Goal: Information Seeking & Learning: Learn about a topic

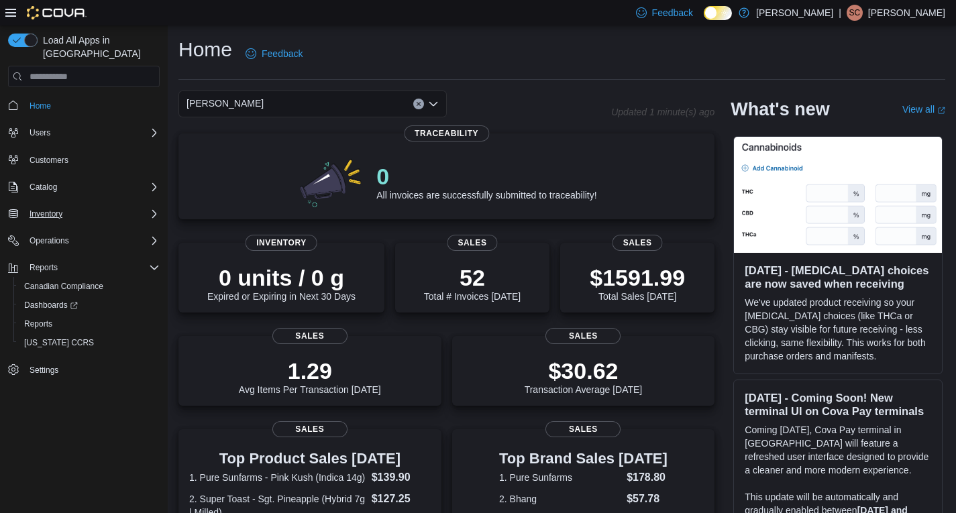
click at [154, 210] on icon "Complex example" at bounding box center [154, 214] width 4 height 8
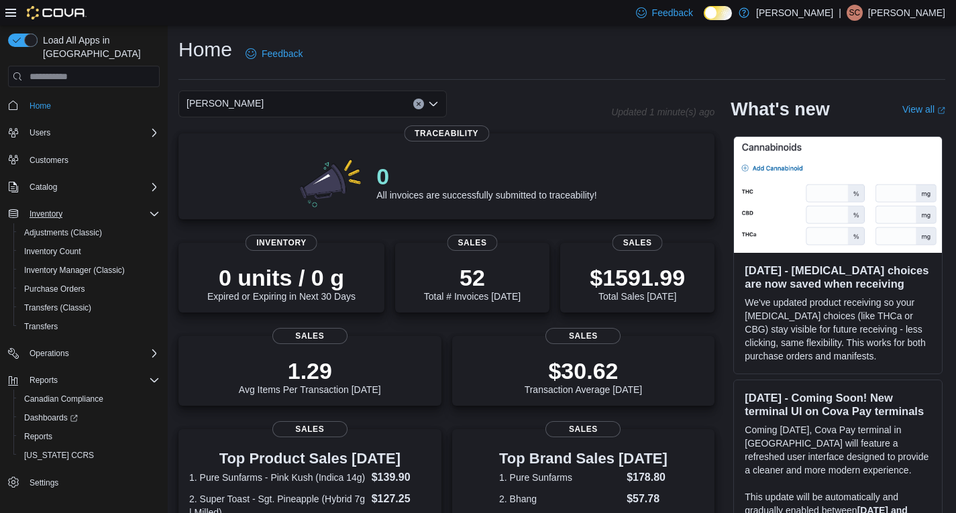
click at [154, 209] on icon "Complex example" at bounding box center [154, 214] width 11 height 11
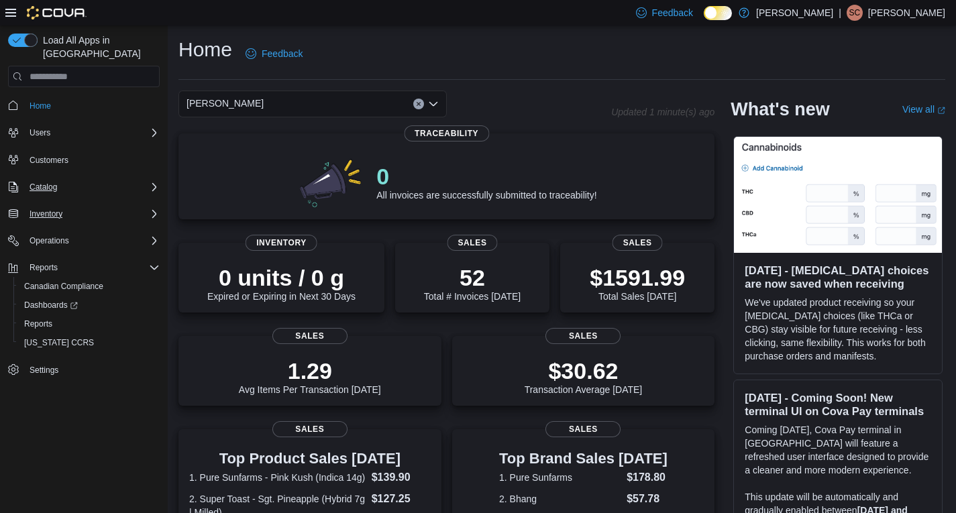
click at [152, 182] on icon "Complex example" at bounding box center [154, 187] width 11 height 11
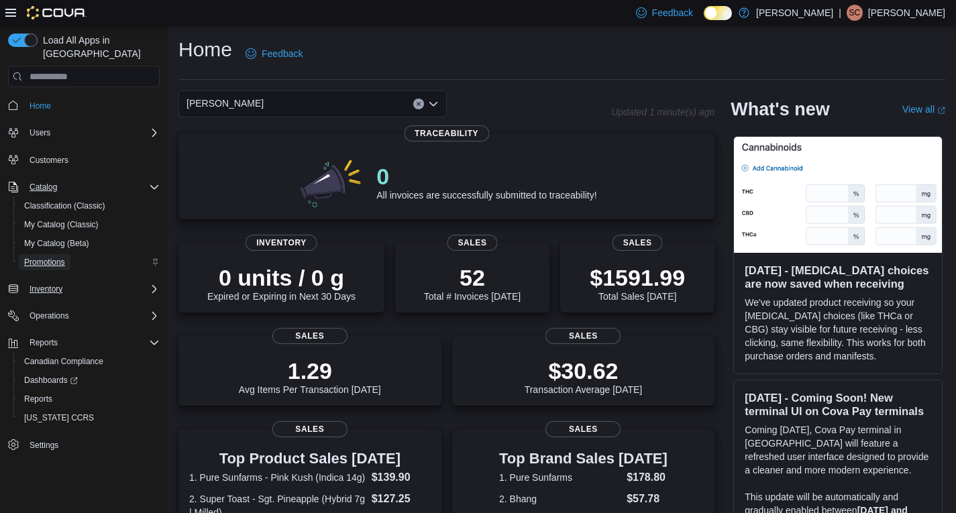
click at [54, 257] on span "Promotions" at bounding box center [44, 262] width 41 height 11
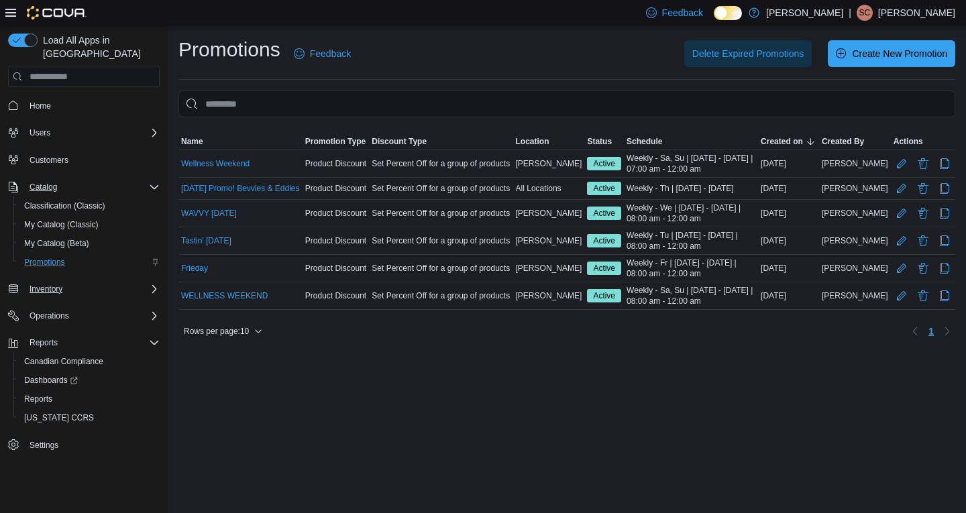
click at [534, 370] on div "Promotions Feedback Delete Expired Promotions Create New Promotion Sorting This…" at bounding box center [567, 269] width 798 height 488
click at [695, 217] on span "Weekly - We | Jan 1, 2025 - Jan 1, 2027 | 08:00 am - 12:00 am" at bounding box center [690, 213] width 129 height 21
drag, startPoint x: 655, startPoint y: 213, endPoint x: 671, endPoint y: 219, distance: 16.3
click at [671, 219] on span "Weekly - We | Jan 1, 2025 - Jan 1, 2027 | 08:00 am - 12:00 am" at bounding box center [690, 213] width 129 height 21
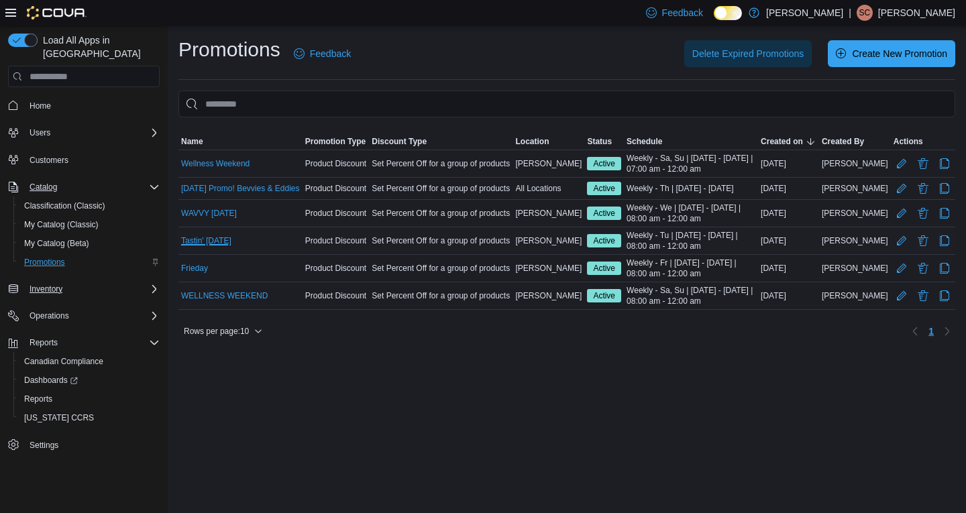
click at [213, 245] on link "Tastin' TUESDAY" at bounding box center [206, 240] width 50 height 11
click at [219, 219] on link "WAVVY WEDNESDAY" at bounding box center [209, 213] width 56 height 11
click at [207, 246] on link "Tastin' TUESDAY" at bounding box center [206, 240] width 50 height 11
click at [209, 187] on link "[DATE] Promo! Bevvies & Eddies" at bounding box center [240, 188] width 119 height 11
click at [539, 358] on div "Promotions Feedback Delete Expired Promotions Create New Promotion Sorting This…" at bounding box center [567, 269] width 798 height 488
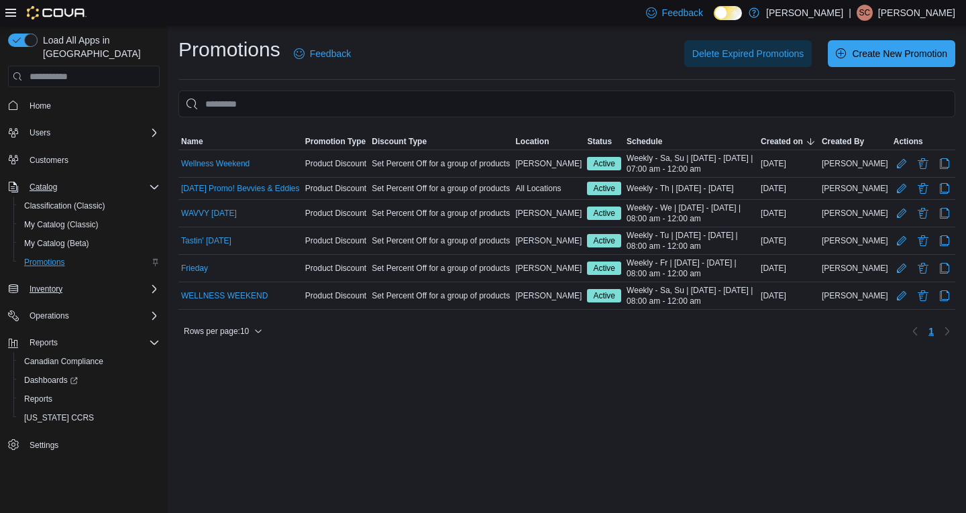
click at [467, 383] on div "Promotions Feedback Delete Expired Promotions Create New Promotion Sorting This…" at bounding box center [567, 269] width 798 height 488
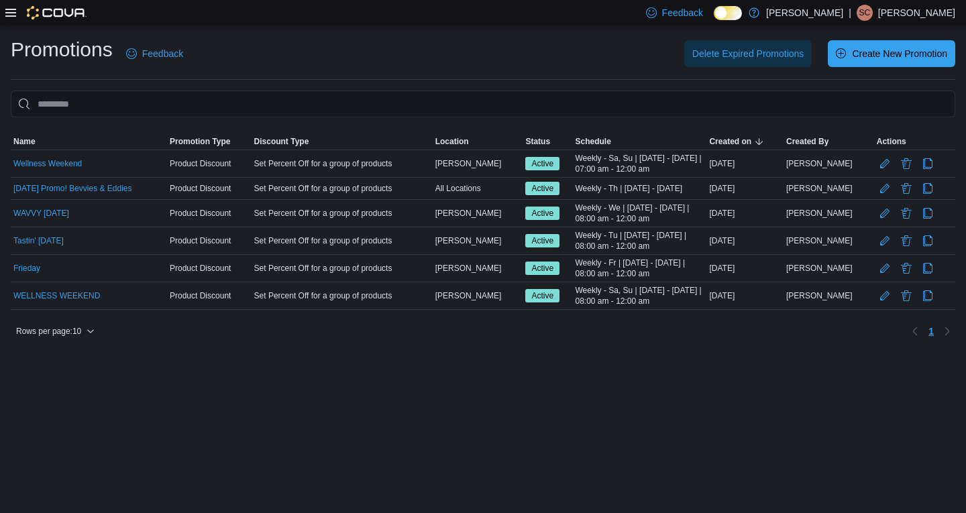
click at [411, 389] on div "Promotions Feedback Delete Expired Promotions Create New Promotion Sorting This…" at bounding box center [483, 269] width 966 height 488
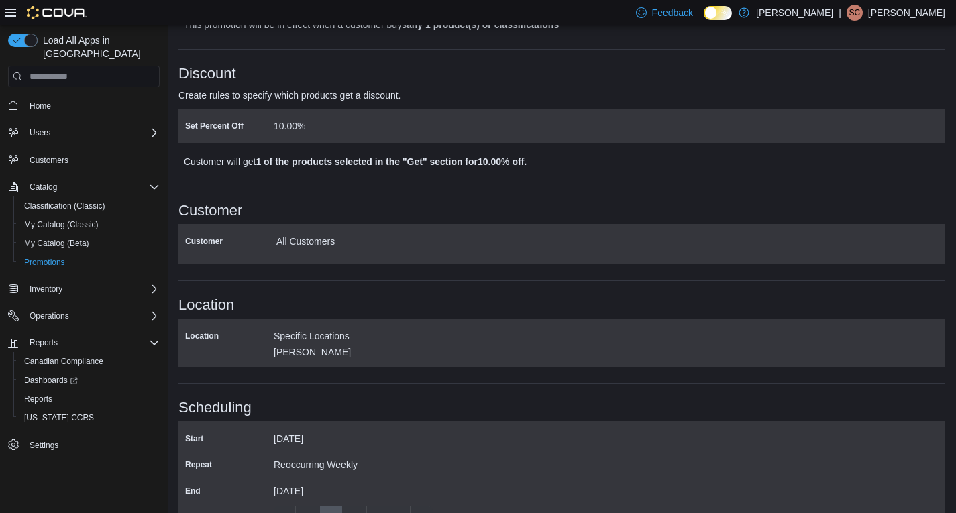
scroll to position [463, 0]
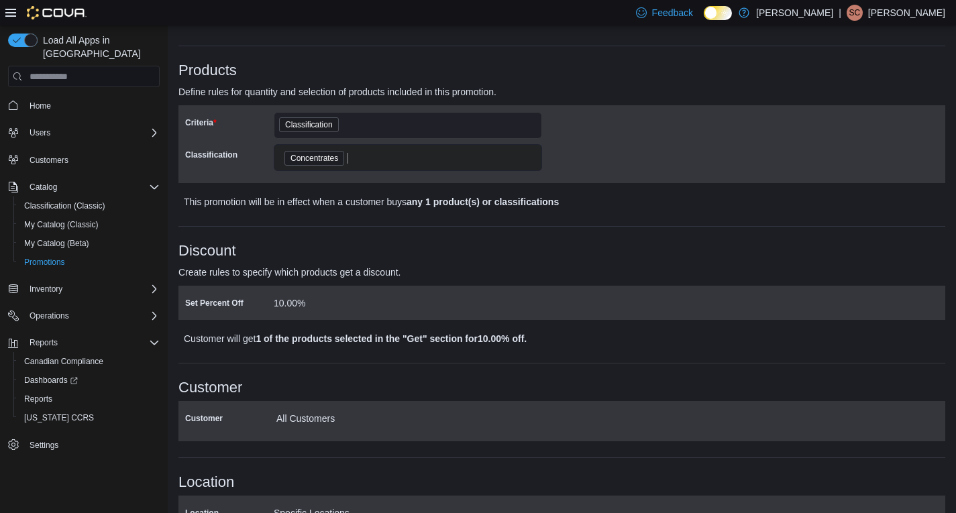
scroll to position [127, 0]
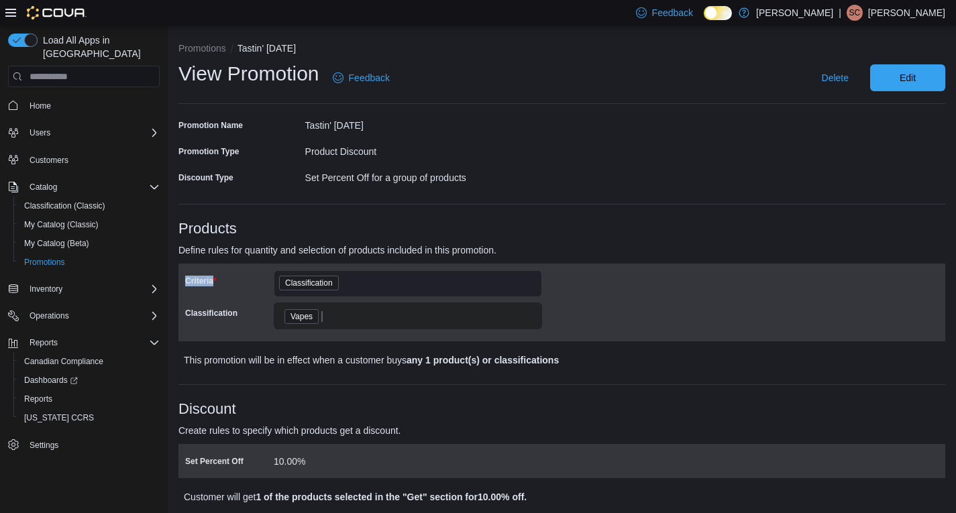
drag, startPoint x: 221, startPoint y: 282, endPoint x: 232, endPoint y: 263, distance: 22.2
click at [179, 275] on div "Criteria Classification Classification Vapes" at bounding box center [561, 303] width 767 height 78
click at [233, 262] on div "Products Define rules for quantity and selection of products included in this p…" at bounding box center [561, 295] width 767 height 148
drag, startPoint x: 195, startPoint y: 252, endPoint x: 336, endPoint y: 248, distance: 141.6
click at [331, 249] on p "Define rules for quantity and selection of products included in this promotion." at bounding box center [465, 250] width 575 height 16
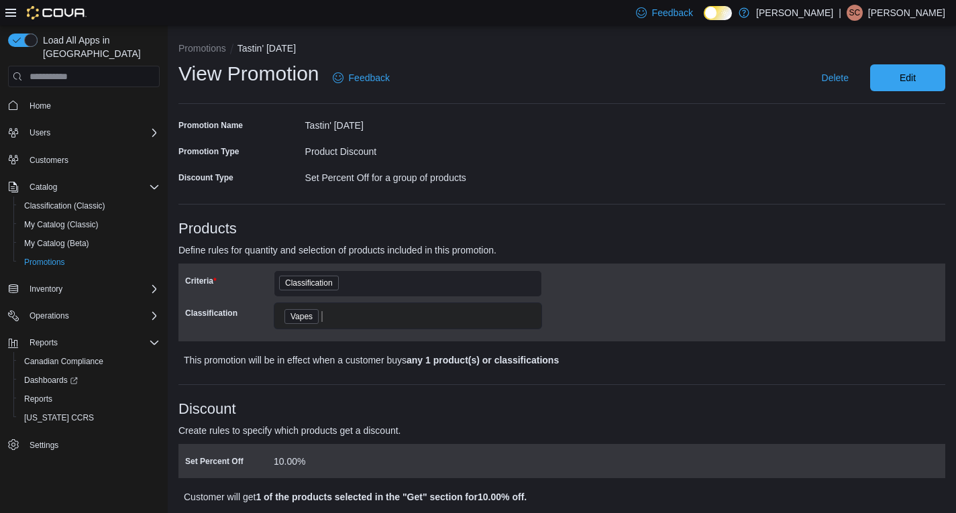
drag, startPoint x: 378, startPoint y: 245, endPoint x: 209, endPoint y: 274, distance: 170.8
click at [376, 246] on p "Define rules for quantity and selection of products included in this promotion." at bounding box center [465, 250] width 575 height 16
drag, startPoint x: 680, startPoint y: 150, endPoint x: 664, endPoint y: 144, distance: 17.2
